Goal: Information Seeking & Learning: Learn about a topic

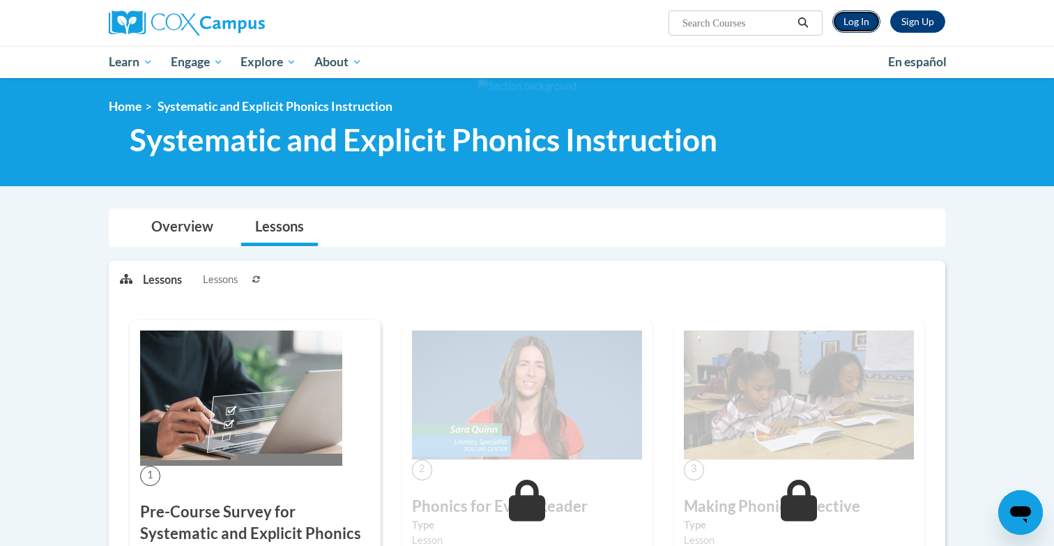
click at [855, 27] on link "Log In" at bounding box center [857, 21] width 48 height 22
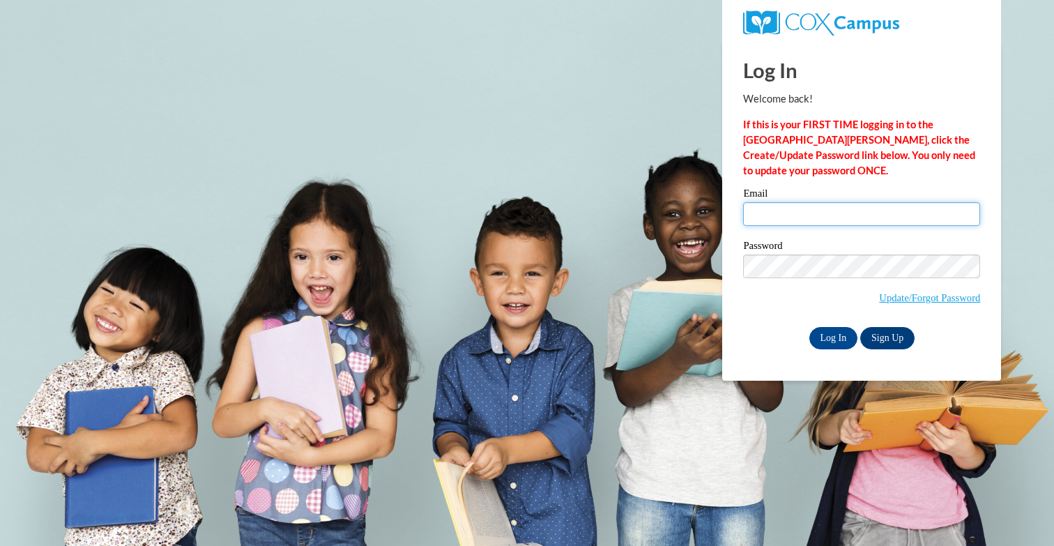
click at [825, 222] on input "Email" at bounding box center [861, 214] width 237 height 24
type input "[EMAIL_ADDRESS][DOMAIN_NAME]"
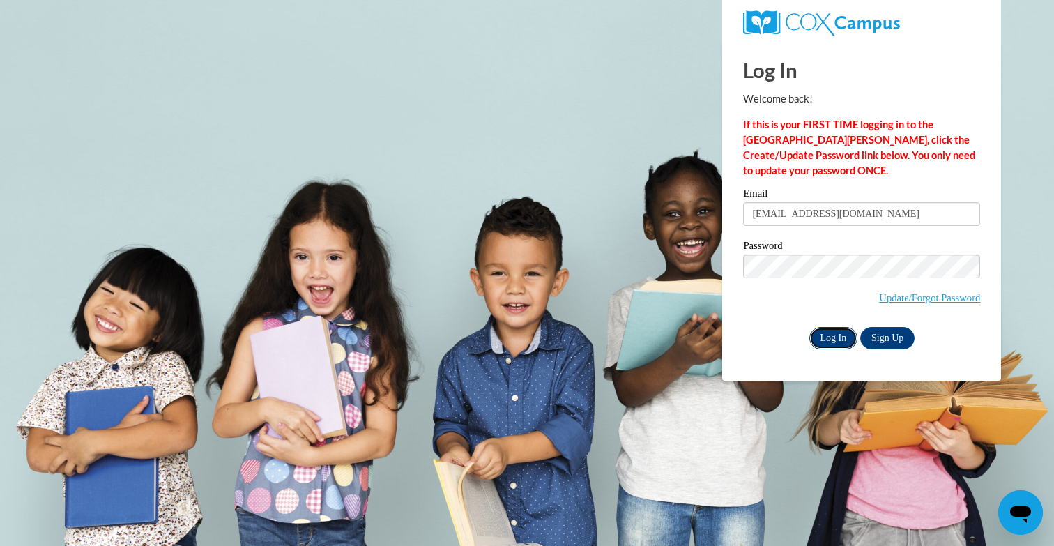
click at [825, 331] on input "Log In" at bounding box center [834, 338] width 49 height 22
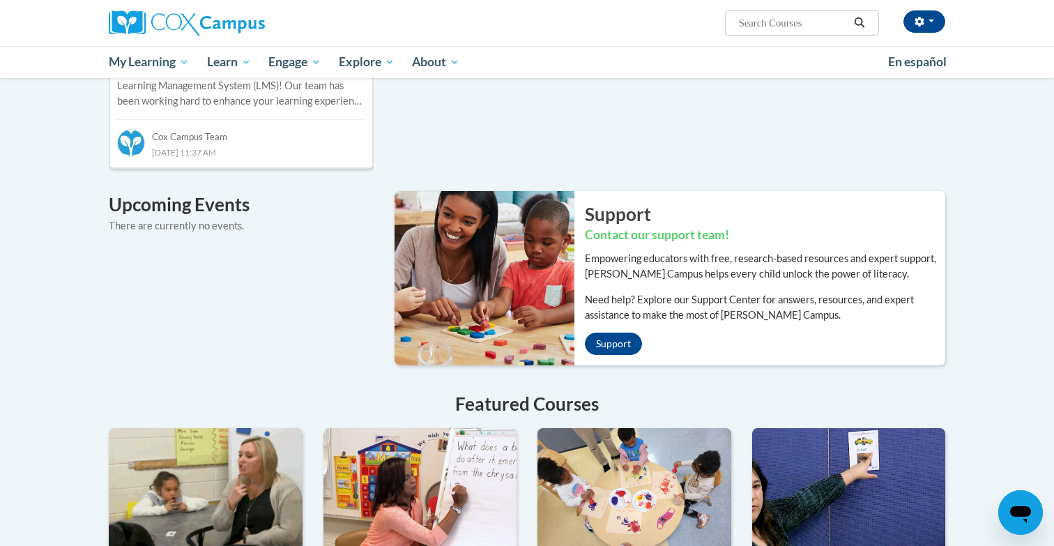
scroll to position [194, 0]
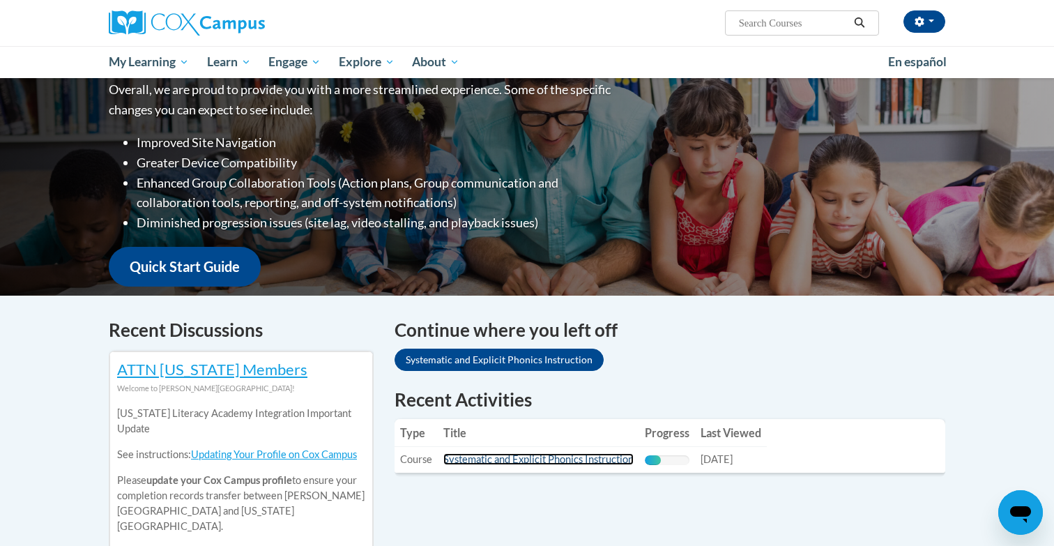
click at [616, 456] on link "Systematic and Explicit Phonics Instruction" at bounding box center [539, 459] width 190 height 12
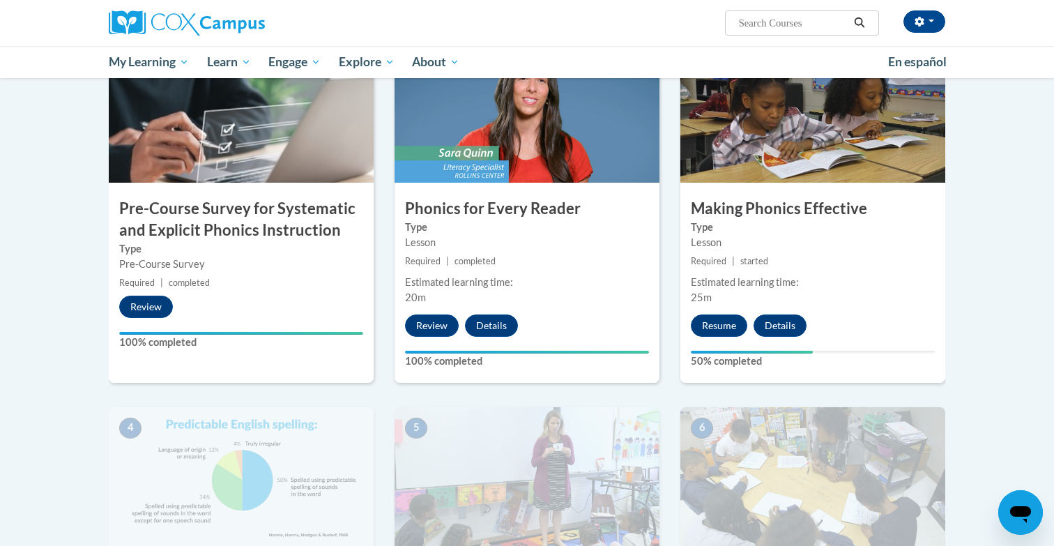
scroll to position [305, 0]
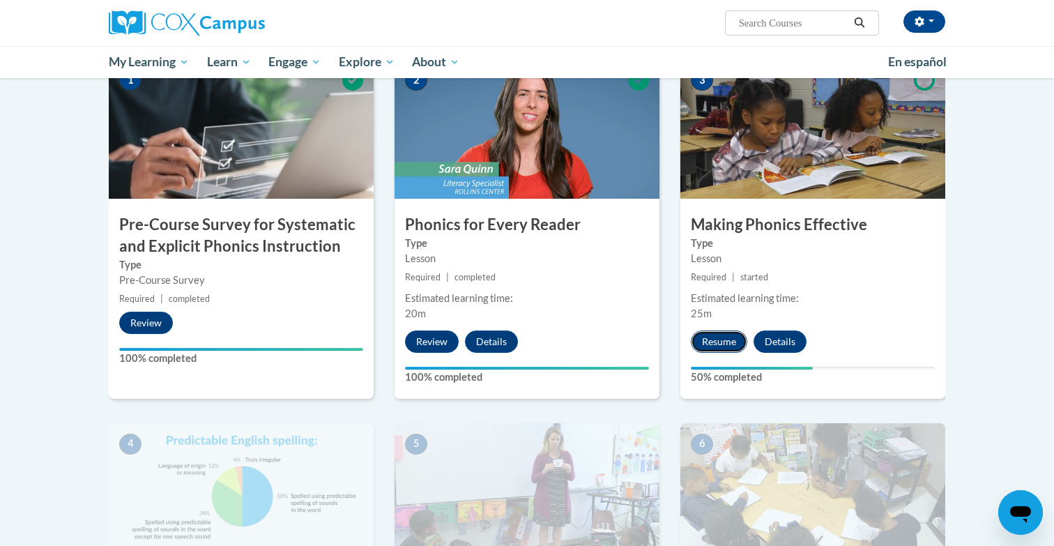
click at [713, 336] on button "Resume" at bounding box center [719, 342] width 56 height 22
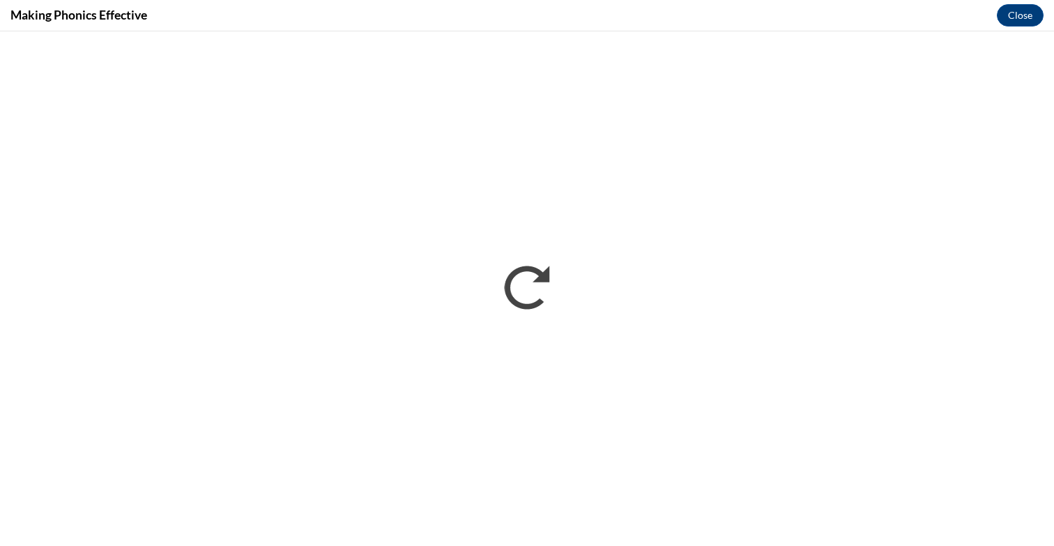
scroll to position [0, 0]
click at [1011, 16] on button "Close" at bounding box center [1020, 15] width 47 height 22
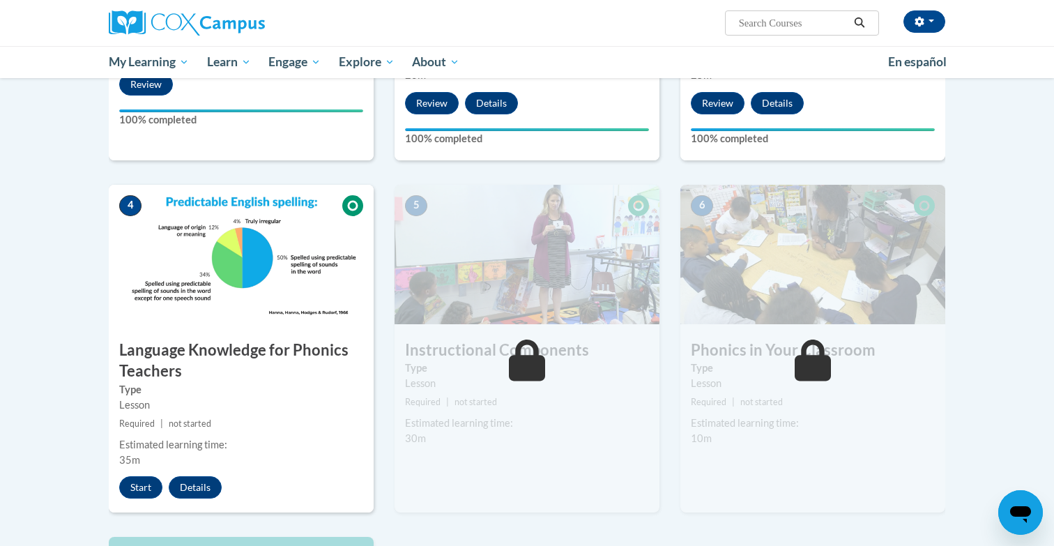
scroll to position [584, 0]
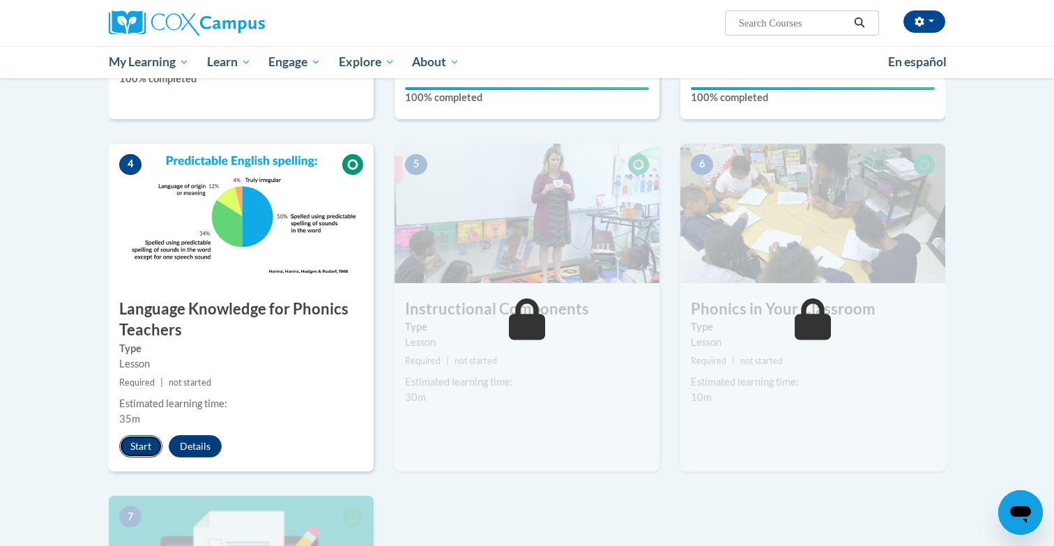
click at [135, 456] on button "Start" at bounding box center [140, 446] width 43 height 22
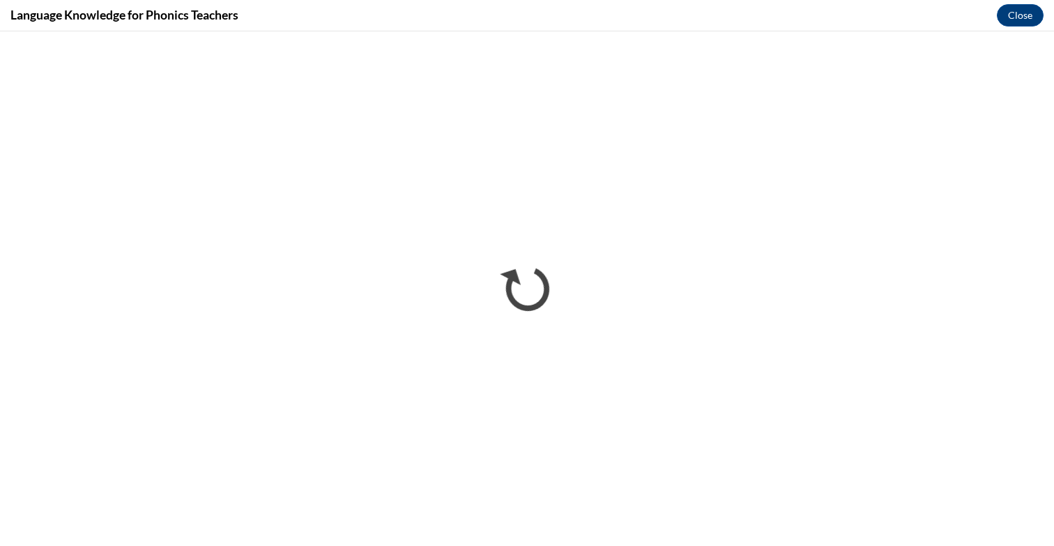
scroll to position [0, 0]
